Goal: Transaction & Acquisition: Subscribe to service/newsletter

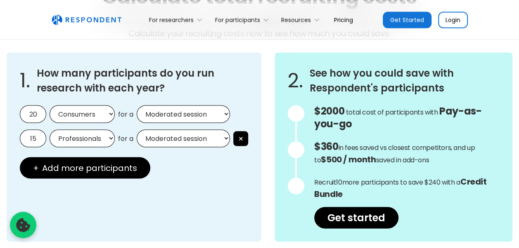
scroll to position [750, 0]
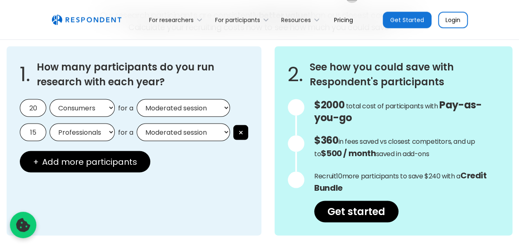
click at [167, 113] on select "Moderated session Unmoderated session" at bounding box center [183, 108] width 93 height 18
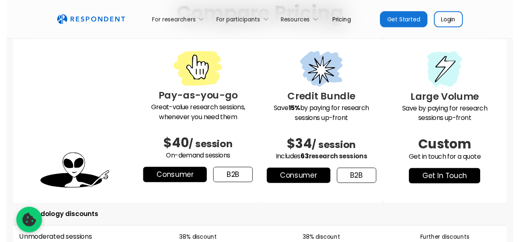
scroll to position [1048, 0]
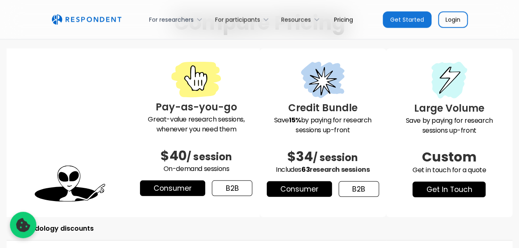
click at [173, 17] on div "For researchers" at bounding box center [171, 20] width 45 height 8
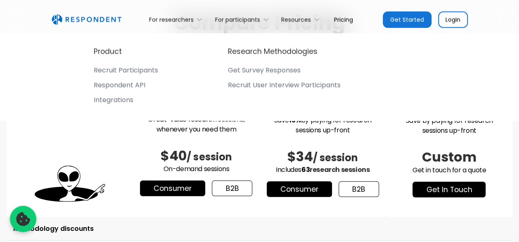
click at [240, 71] on div "Get Survey Responses" at bounding box center [264, 70] width 73 height 8
